Goal: Information Seeking & Learning: Learn about a topic

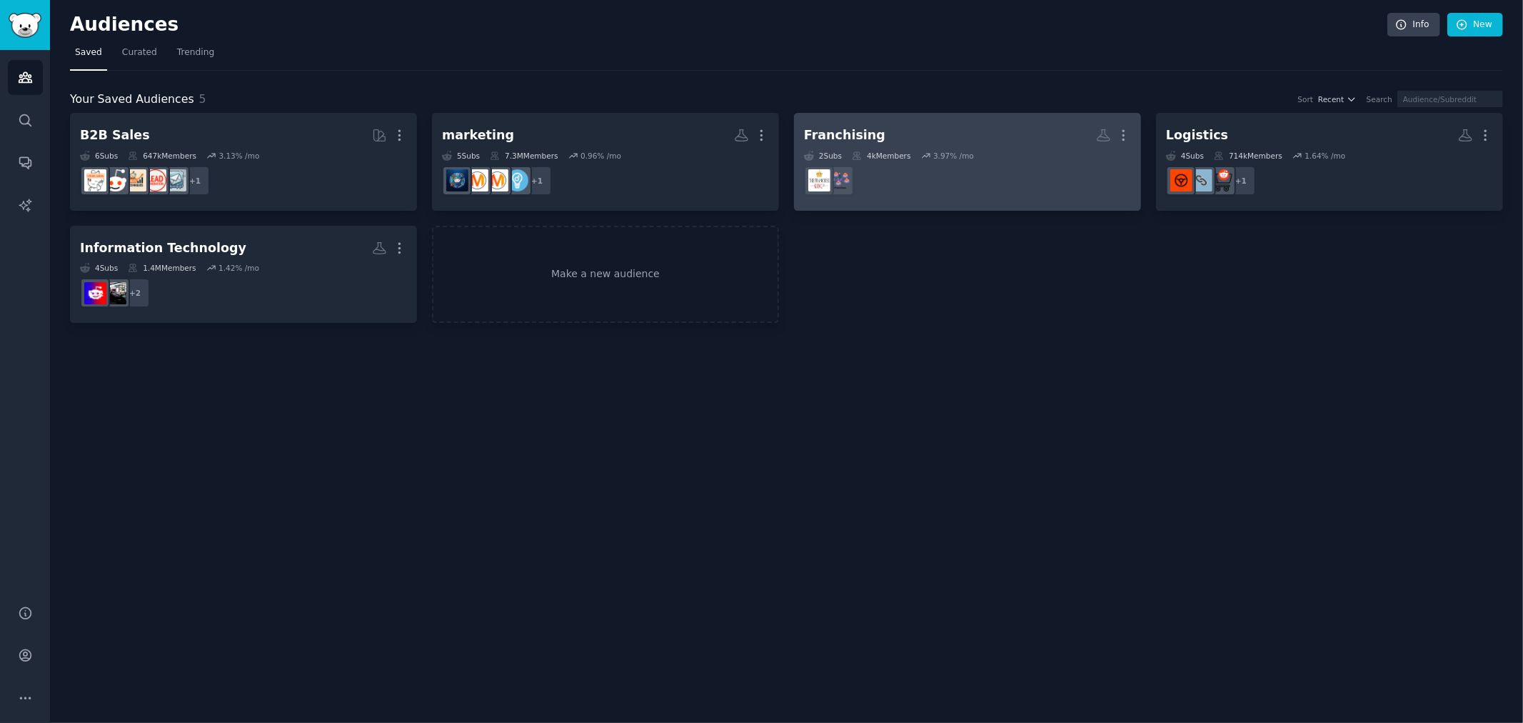
click at [1014, 168] on dd at bounding box center [967, 181] width 327 height 40
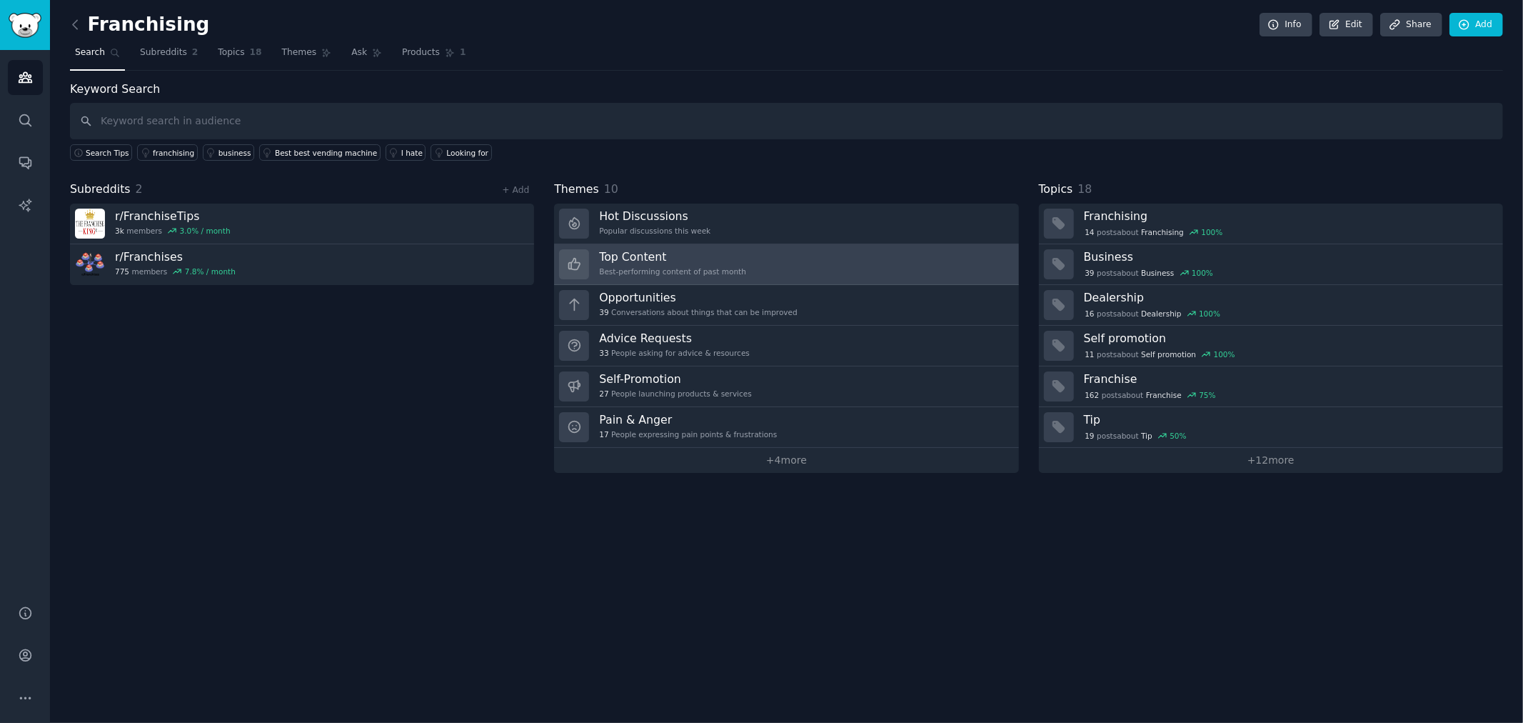
click at [808, 251] on link "Top Content Best-performing content of past month" at bounding box center [786, 264] width 464 height 41
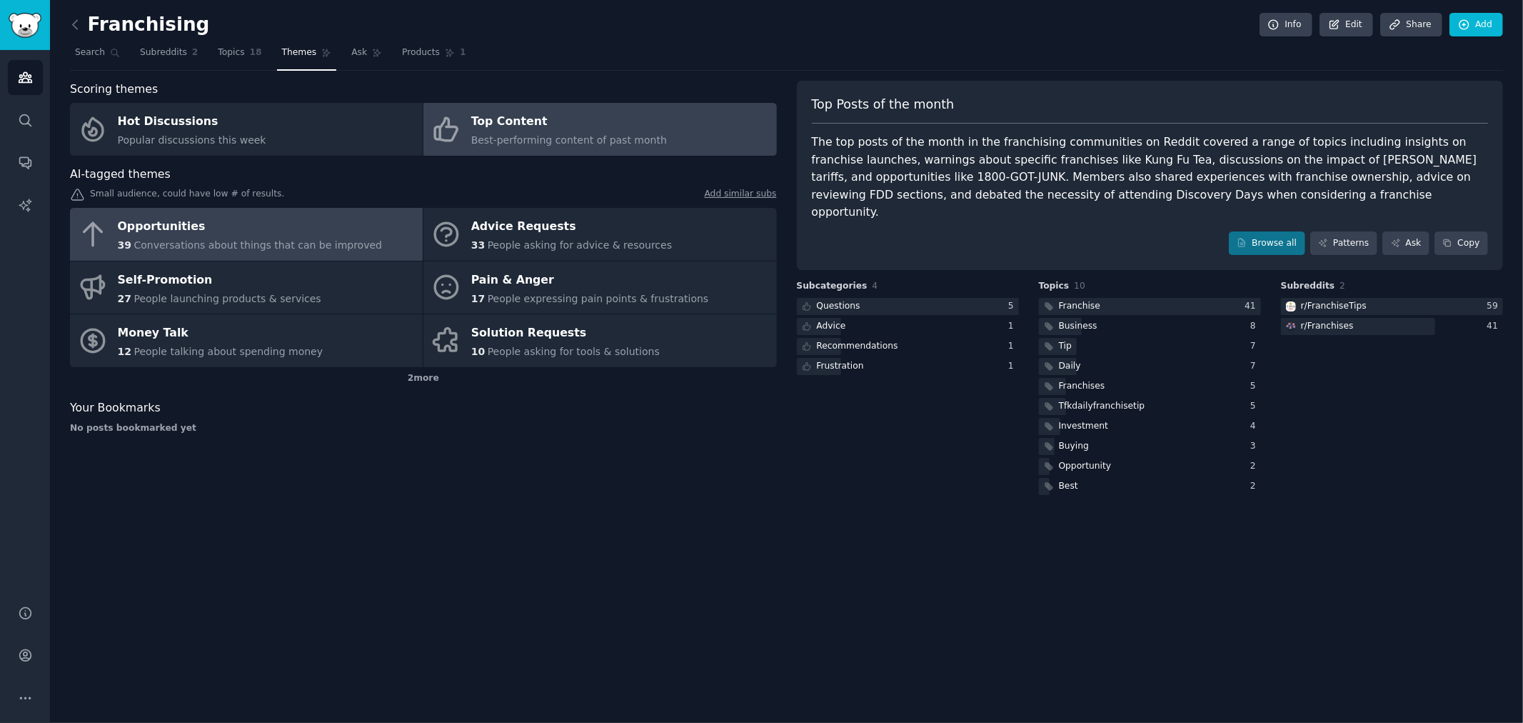
click at [218, 232] on div "Opportunities" at bounding box center [250, 227] width 265 height 23
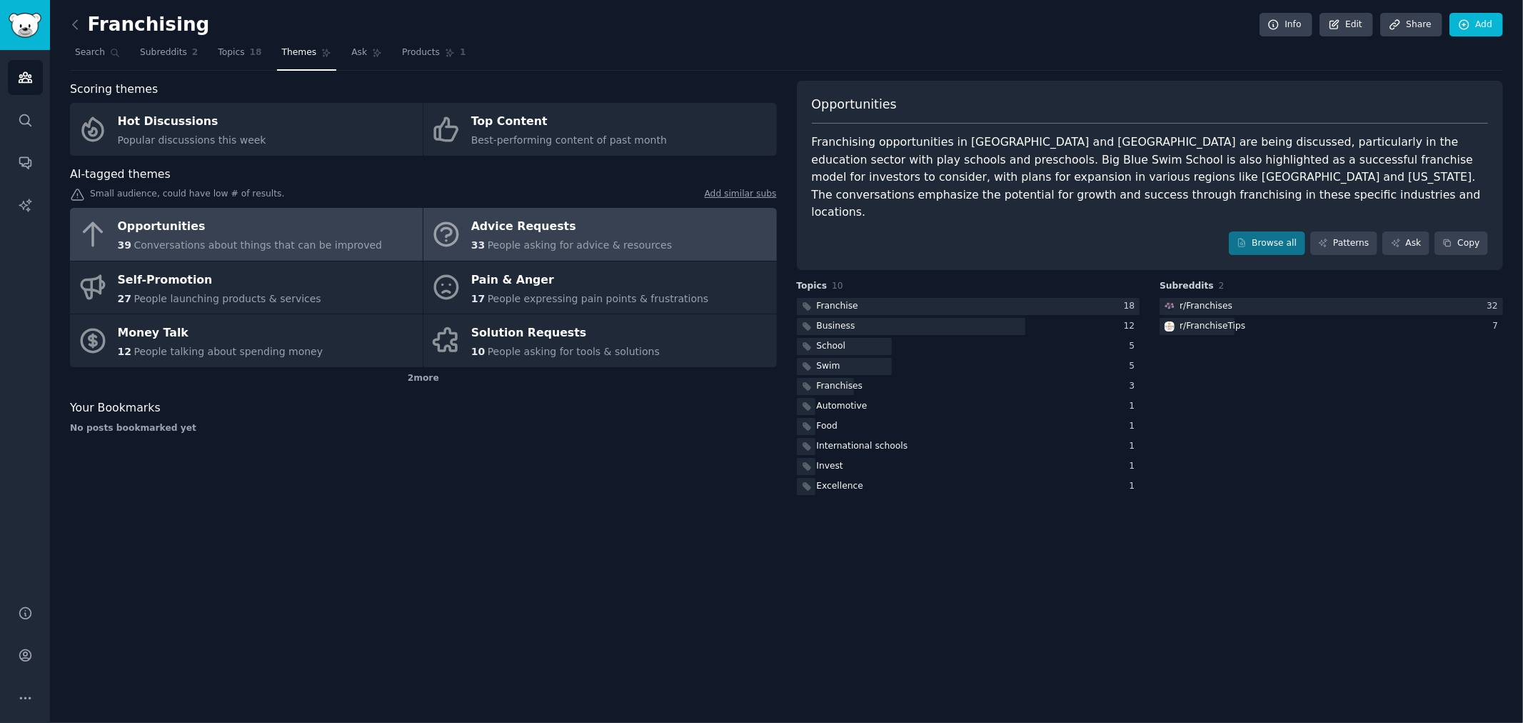
click at [580, 229] on div "Advice Requests" at bounding box center [571, 227] width 201 height 23
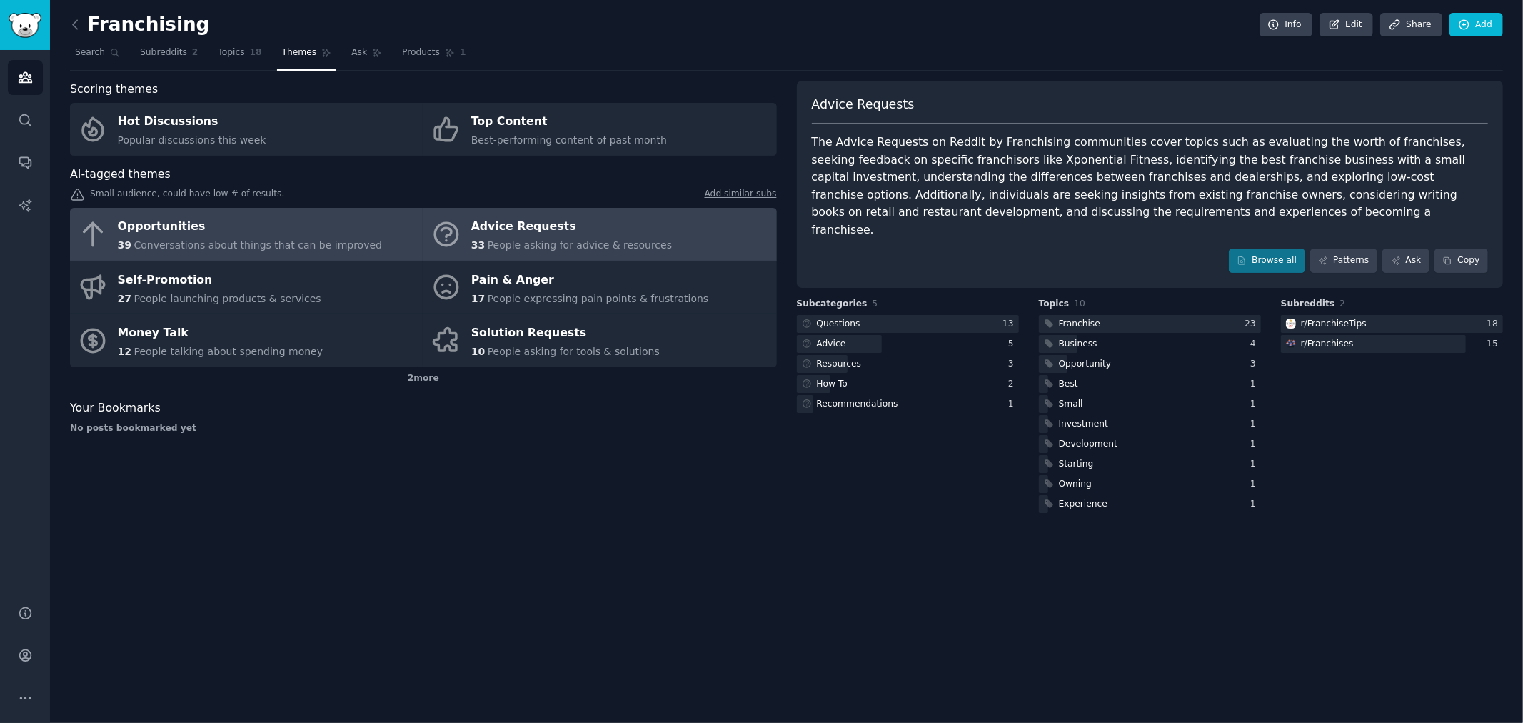
click at [286, 241] on span "Conversations about things that can be improved" at bounding box center [258, 244] width 248 height 11
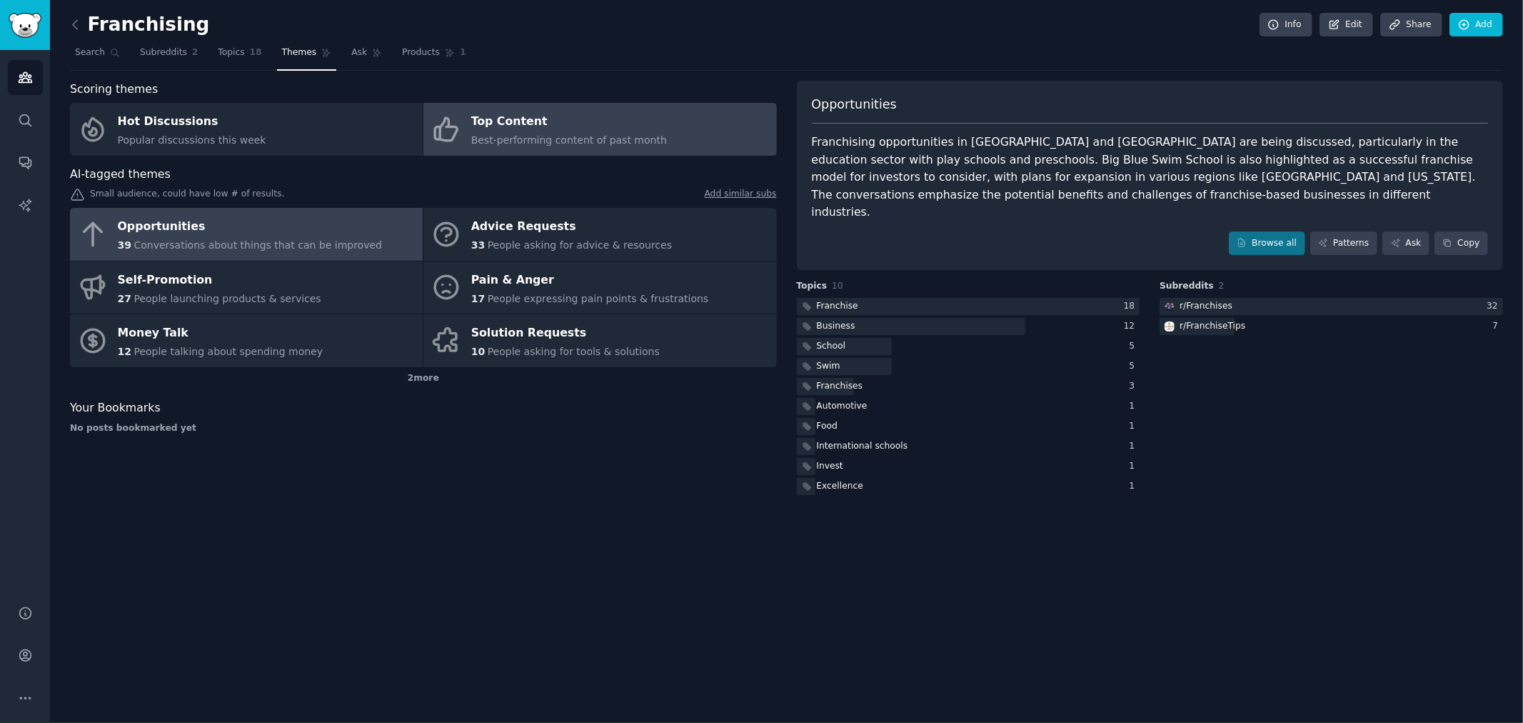
click at [529, 131] on div "Top Content" at bounding box center [569, 122] width 196 height 23
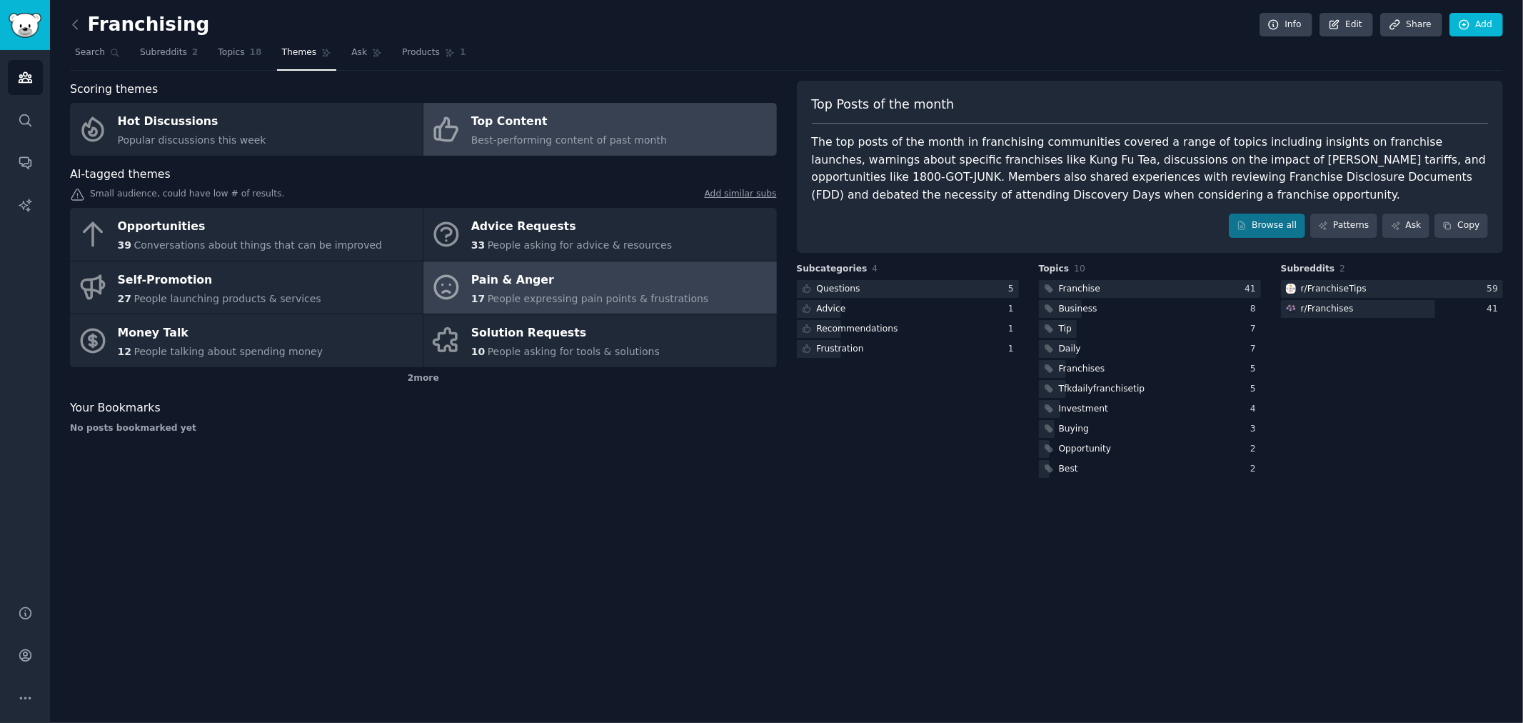
click at [626, 288] on div "Pain & Anger" at bounding box center [590, 279] width 238 height 23
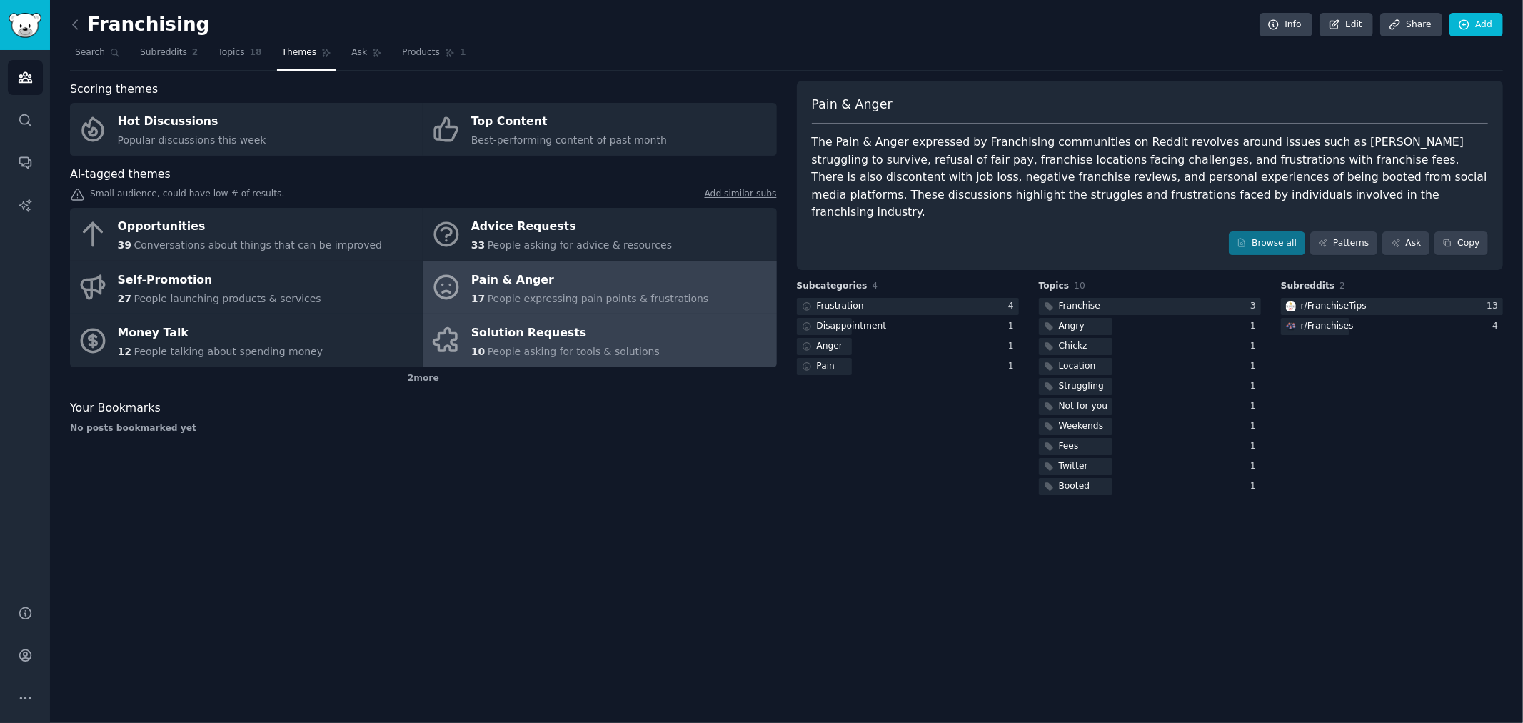
click at [626, 334] on div "Solution Requests" at bounding box center [565, 333] width 188 height 23
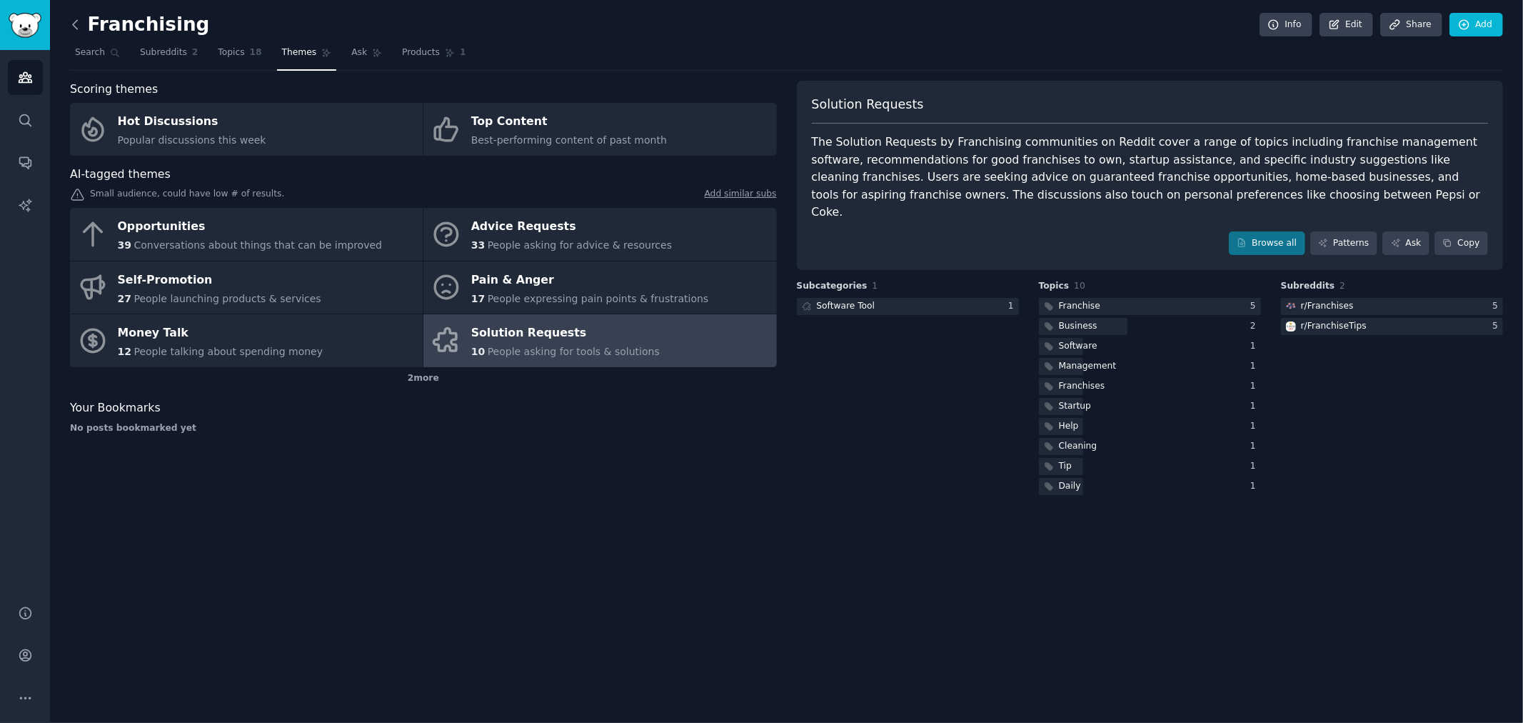
click at [73, 20] on icon at bounding box center [75, 24] width 15 height 15
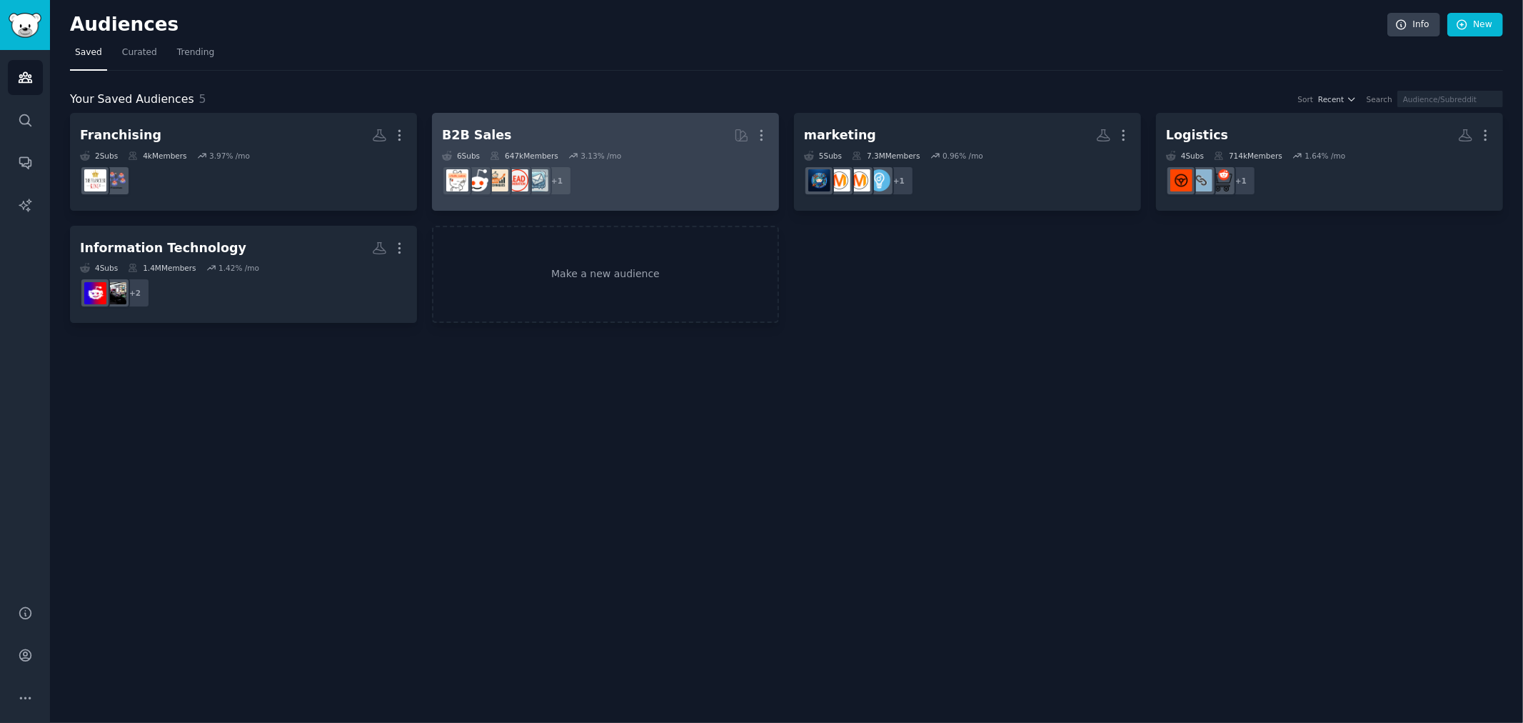
click at [673, 141] on h2 "B2B Sales More" at bounding box center [605, 135] width 327 height 25
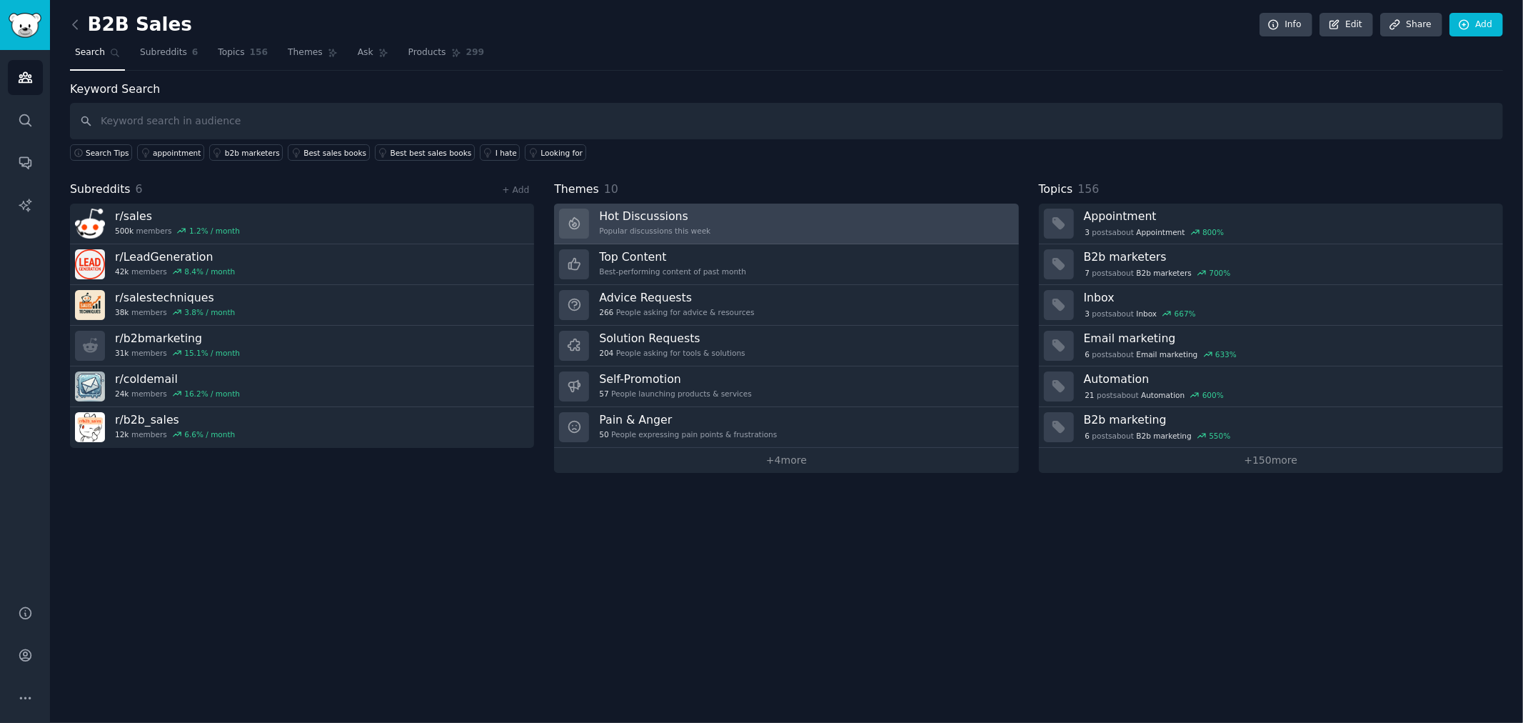
click at [694, 218] on h3 "Hot Discussions" at bounding box center [654, 215] width 111 height 15
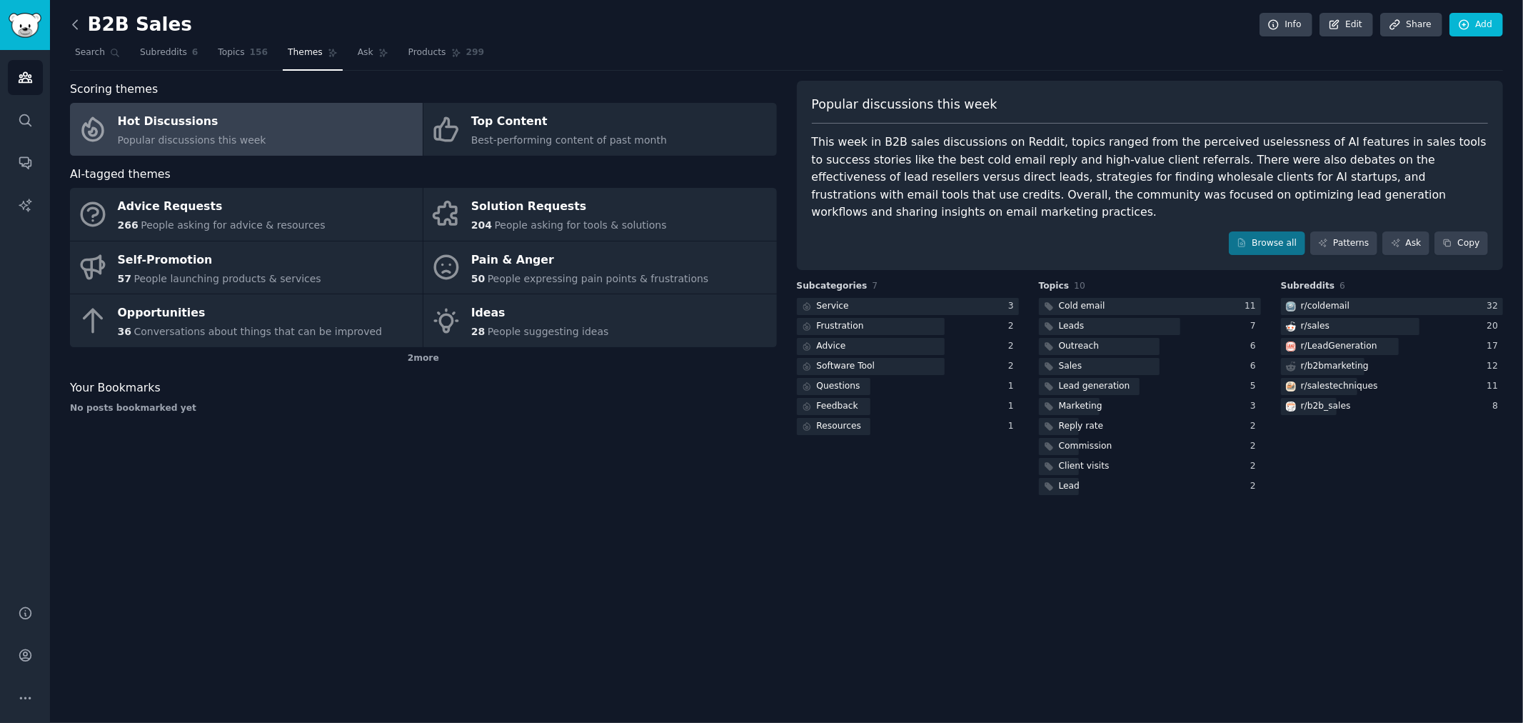
click at [79, 25] on icon at bounding box center [75, 24] width 15 height 15
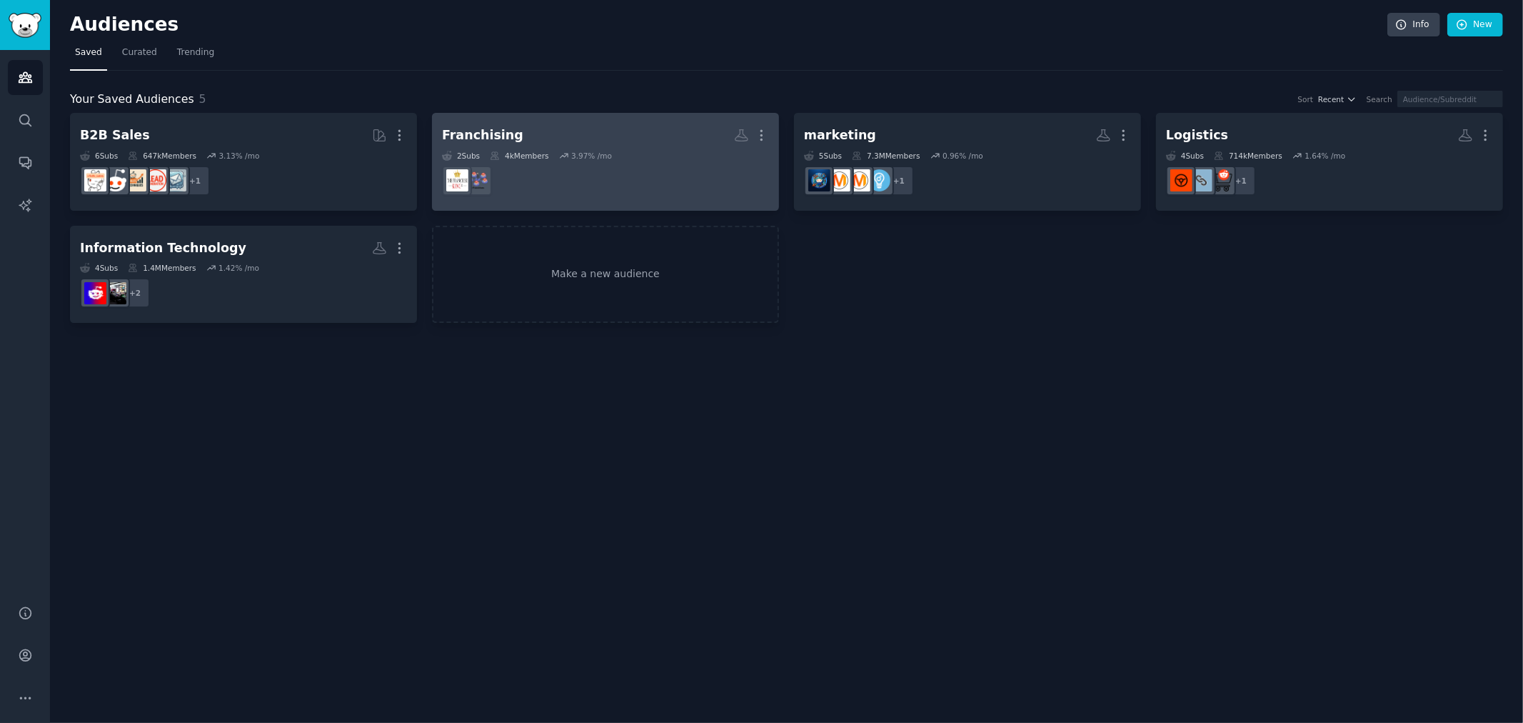
click at [671, 166] on dd at bounding box center [605, 181] width 327 height 40
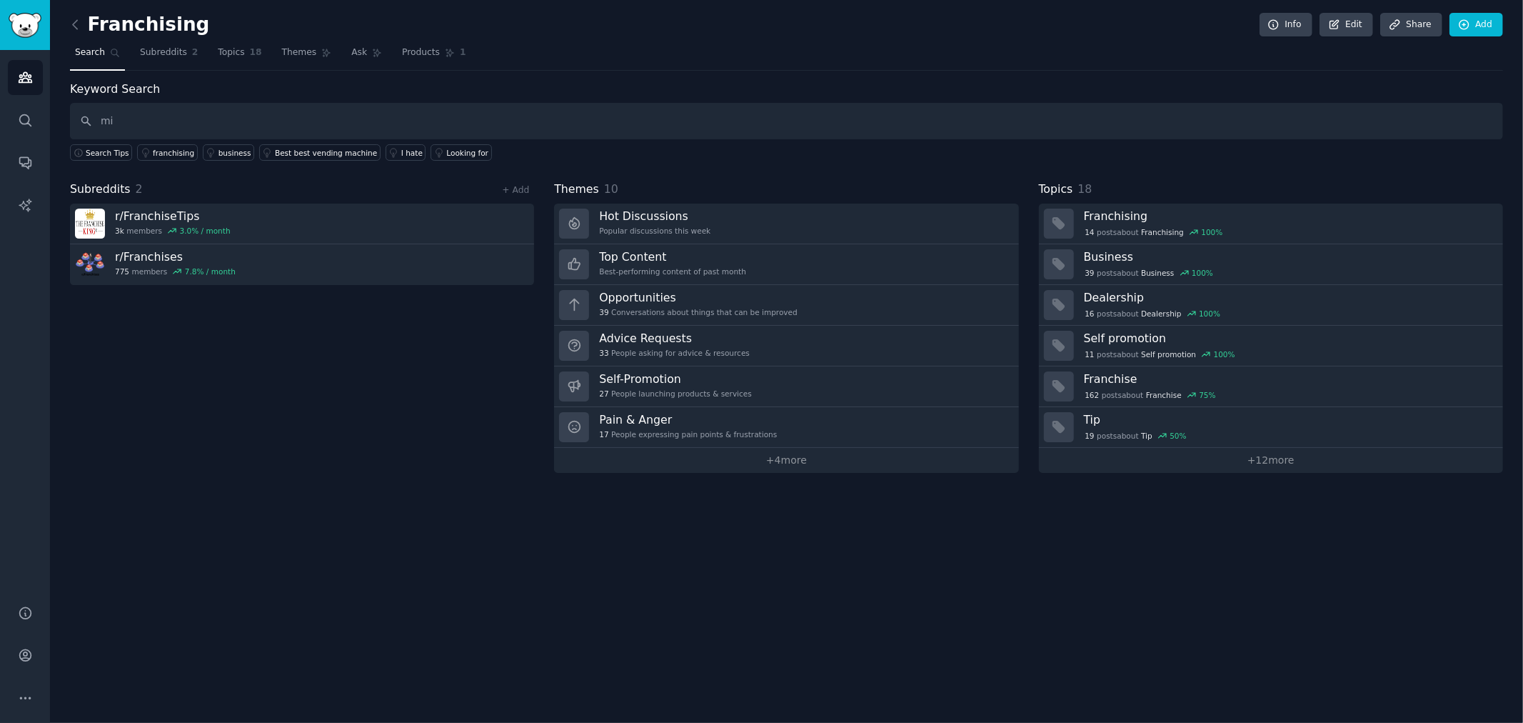
type input "m"
type input "cleaning"
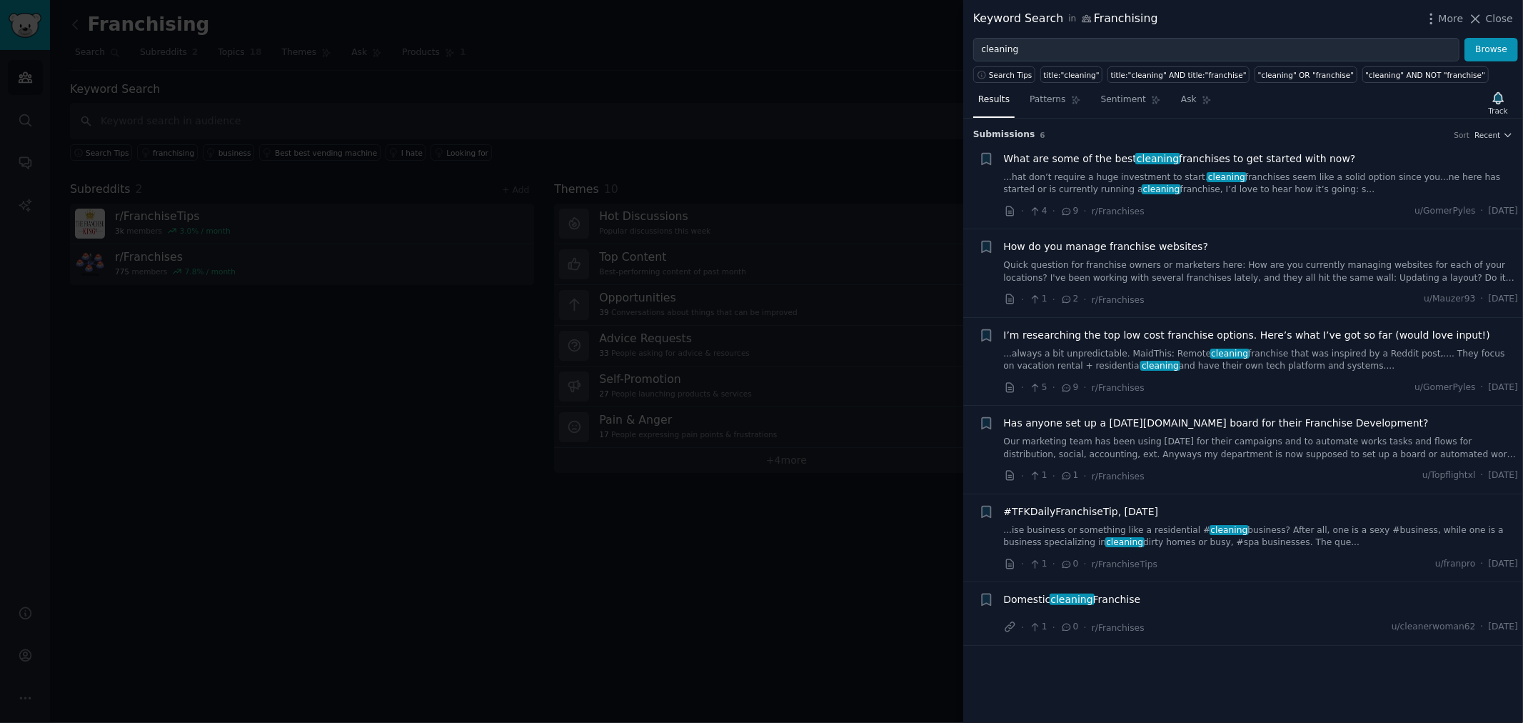
click at [1234, 184] on link "...hat don’t require a huge investment to start. cleaning franchises seem like …" at bounding box center [1261, 183] width 515 height 25
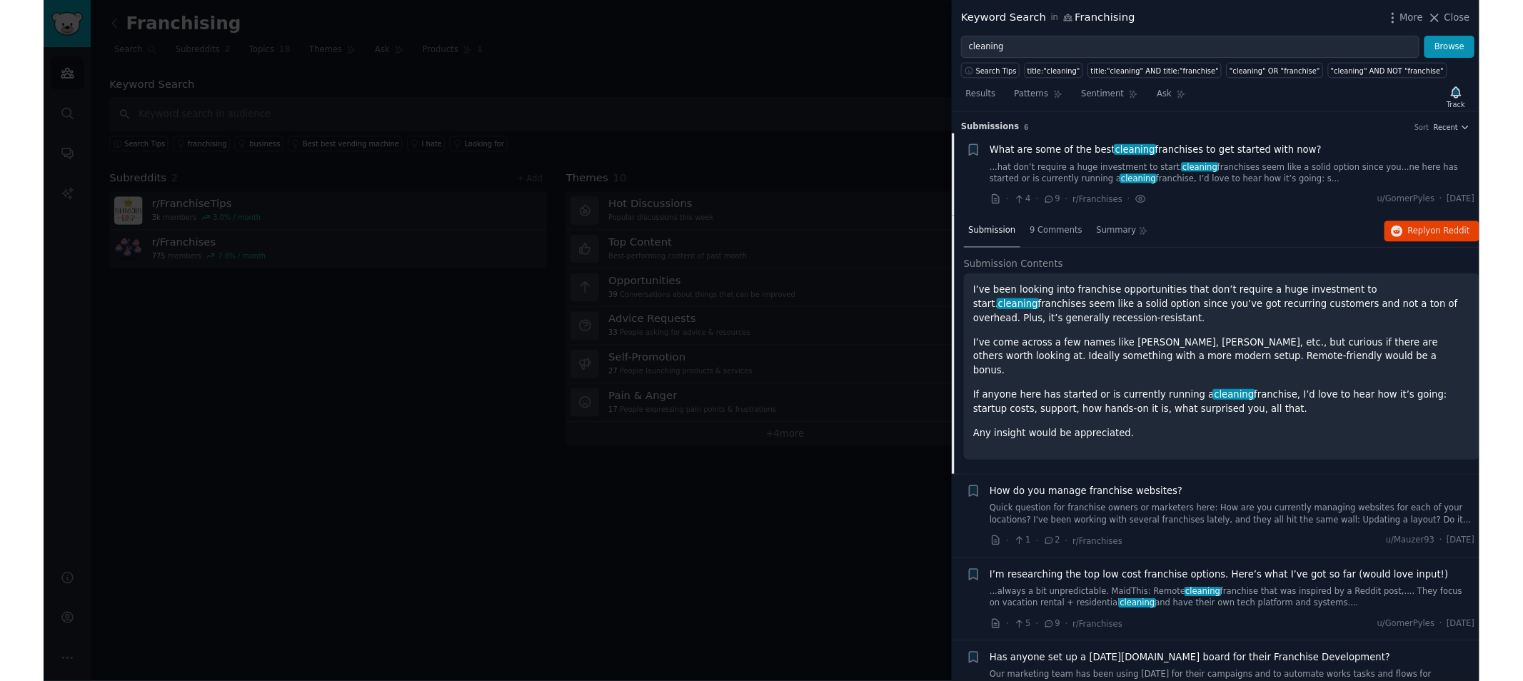
scroll to position [22, 0]
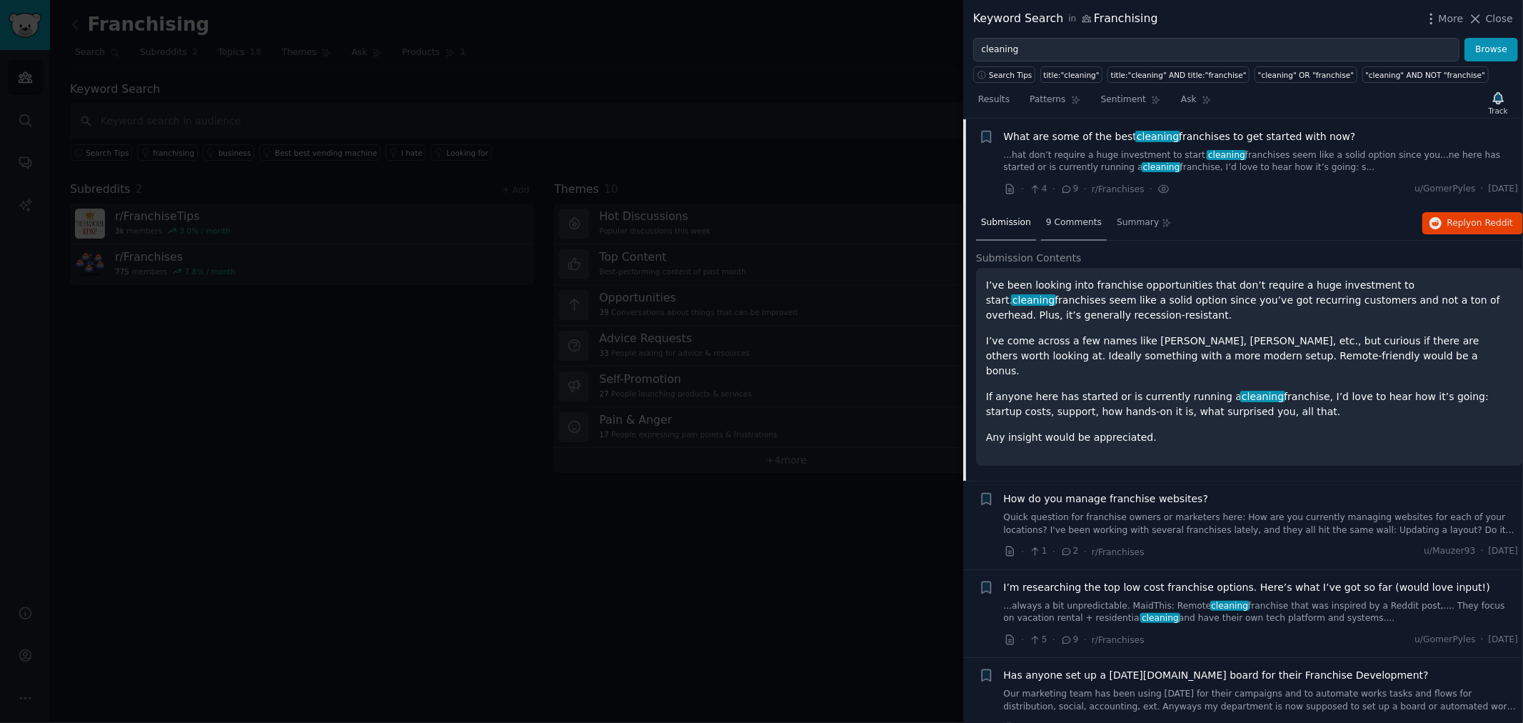
click at [1072, 226] on span "9 Comments" at bounding box center [1074, 222] width 56 height 13
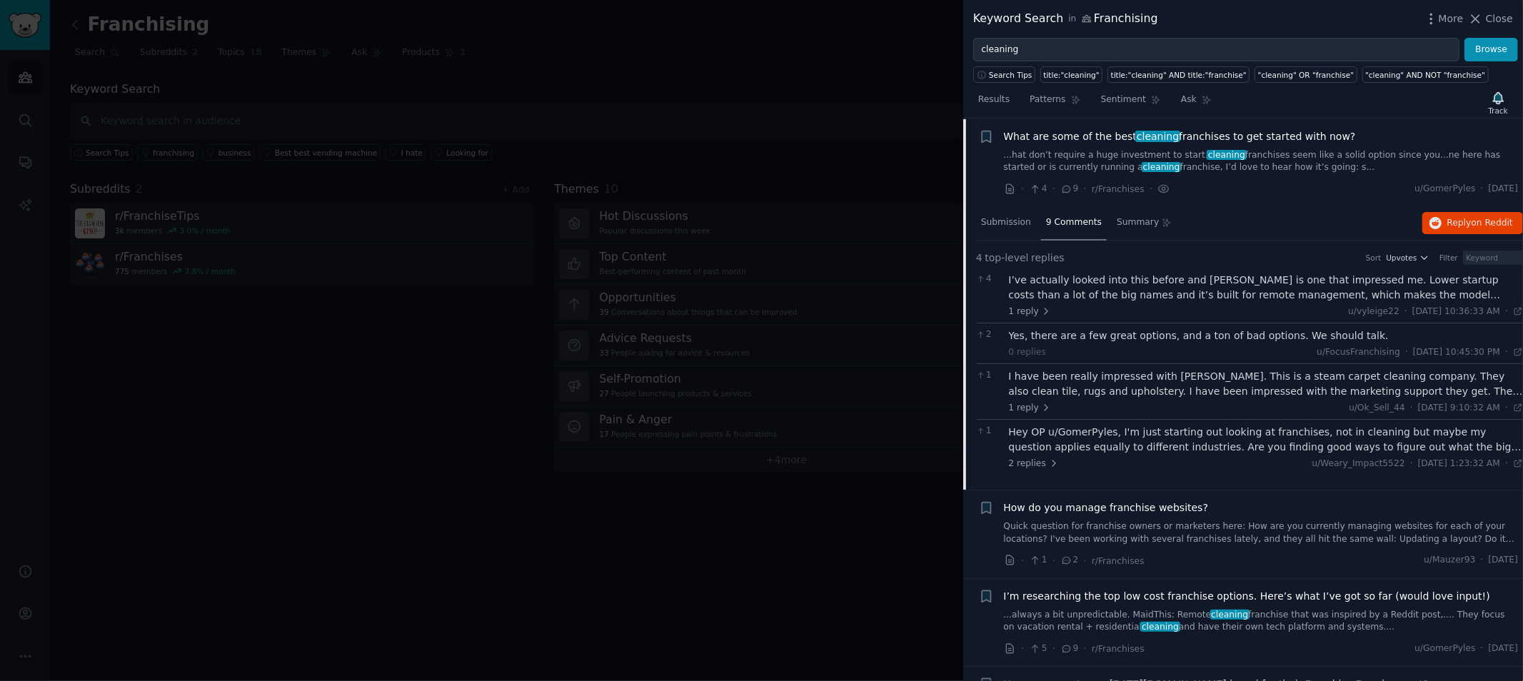
drag, startPoint x: 293, startPoint y: 144, endPoint x: 512, endPoint y: 69, distance: 230.8
click at [512, 69] on div at bounding box center [761, 340] width 1523 height 681
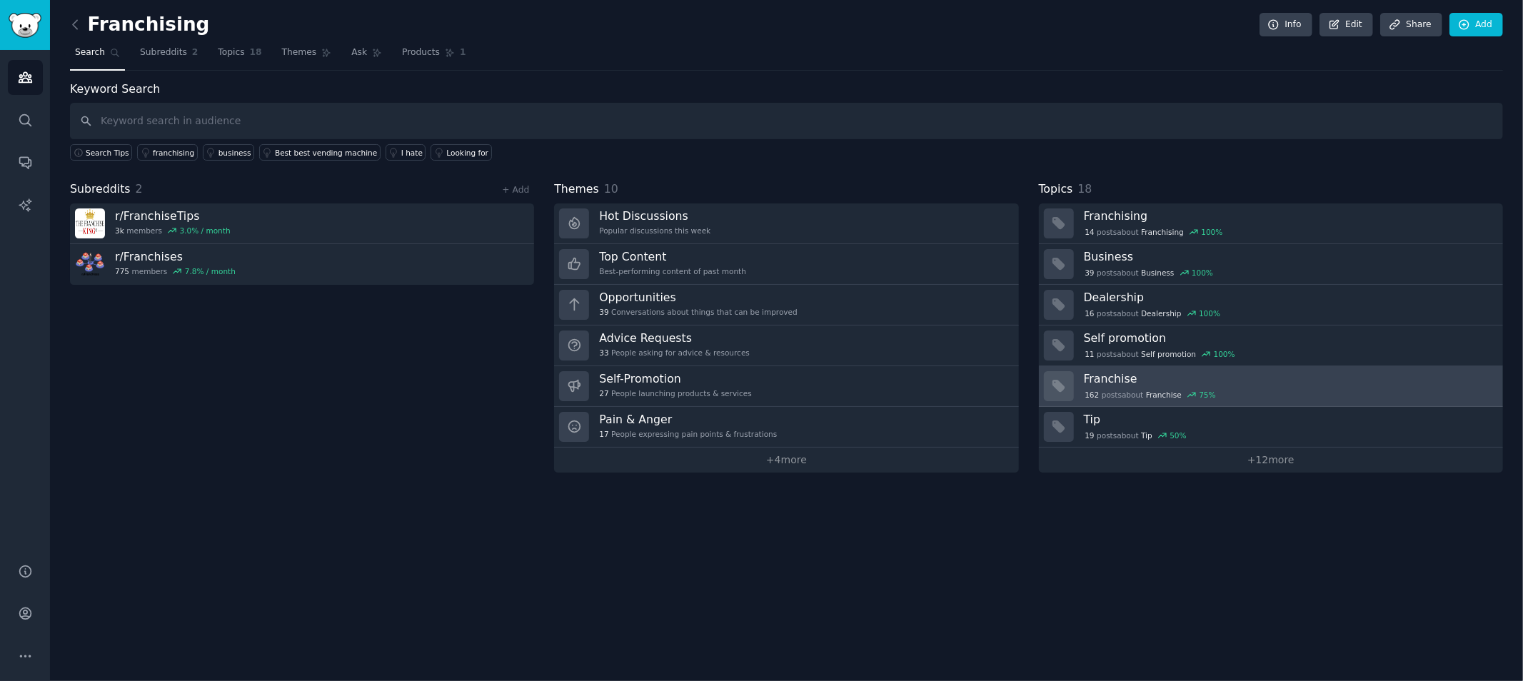
click at [1309, 378] on h3 "Franchise" at bounding box center [1288, 378] width 409 height 15
